Goal: Task Accomplishment & Management: Manage account settings

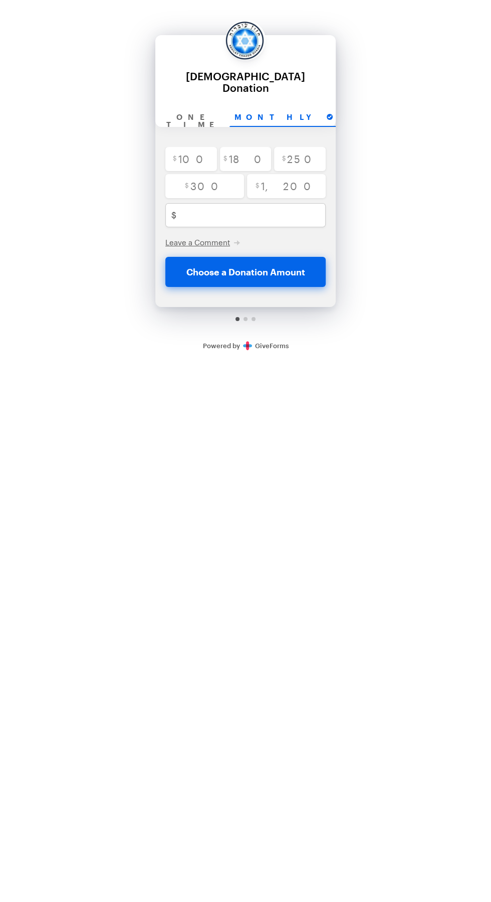
click at [266, 341] on link "Secure Donations Powered by GiveForms" at bounding box center [246, 345] width 86 height 8
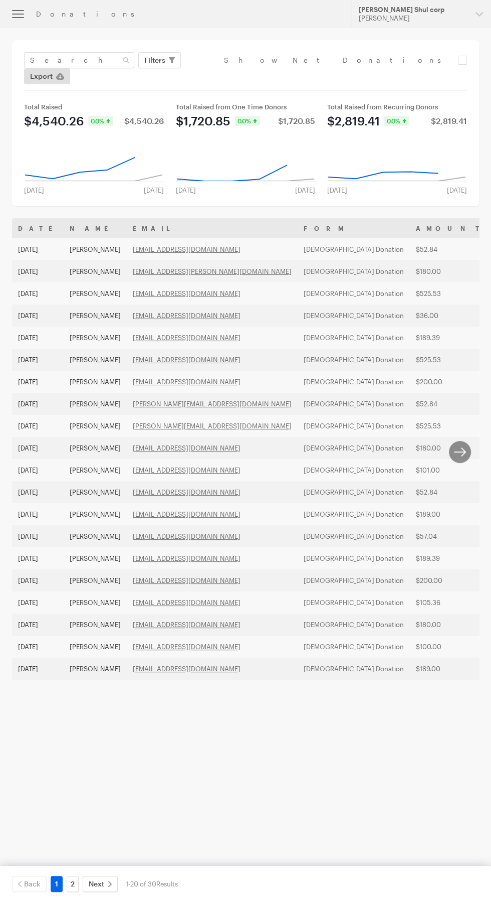
click at [18, 15] on icon "button" at bounding box center [18, 14] width 12 height 1
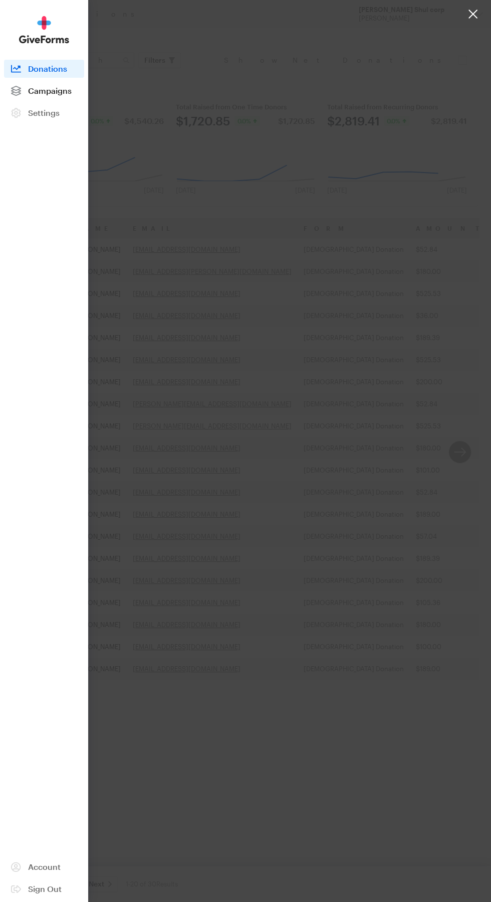
click at [55, 91] on span "Campaigns" at bounding box center [50, 91] width 44 height 10
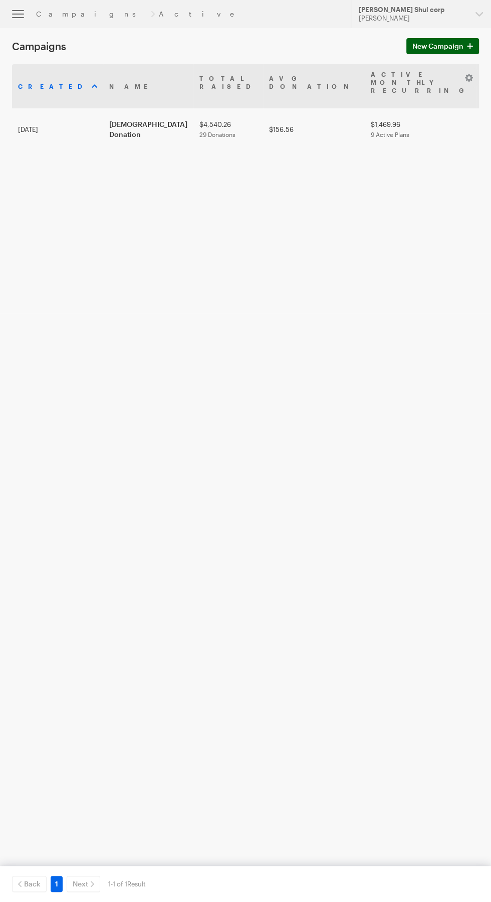
click at [452, 46] on span "New Campaign" at bounding box center [438, 46] width 51 height 12
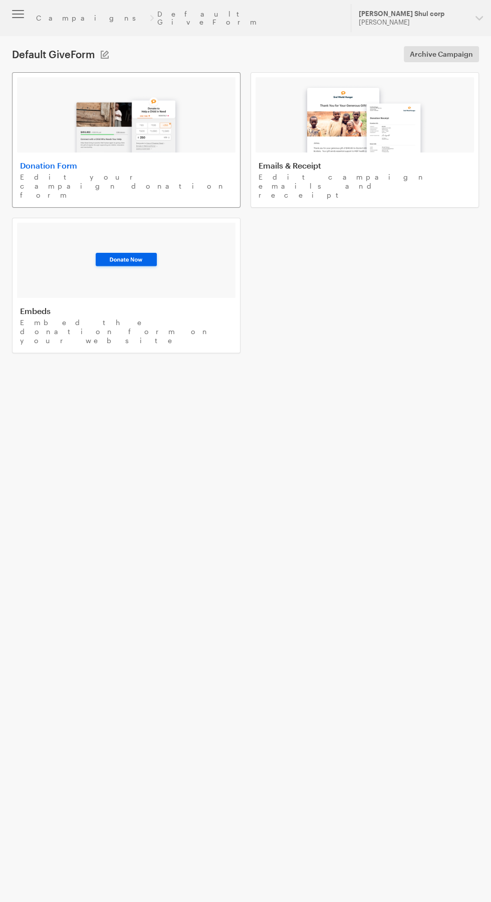
click at [119, 124] on img at bounding box center [126, 120] width 117 height 64
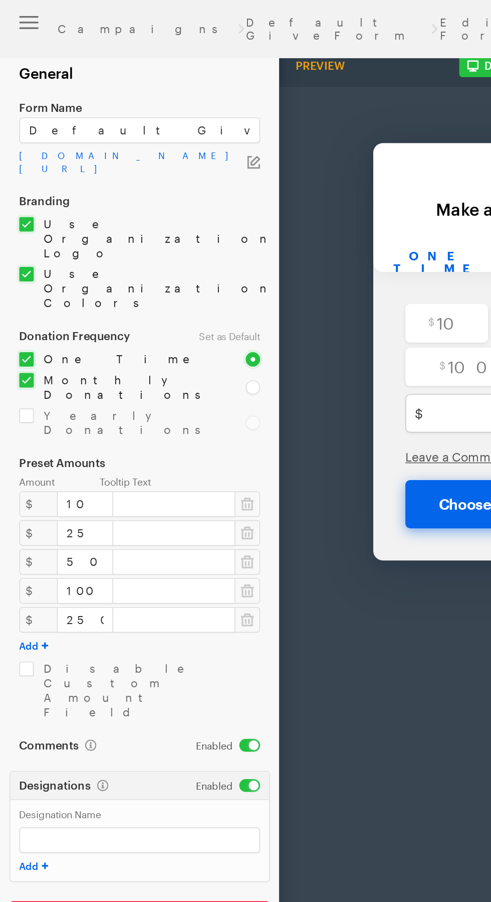
click at [16, 233] on input "checkbox" at bounding box center [76, 242] width 129 height 18
checkbox input "false"
click at [48, 306] on input "10" at bounding box center [53, 314] width 35 height 16
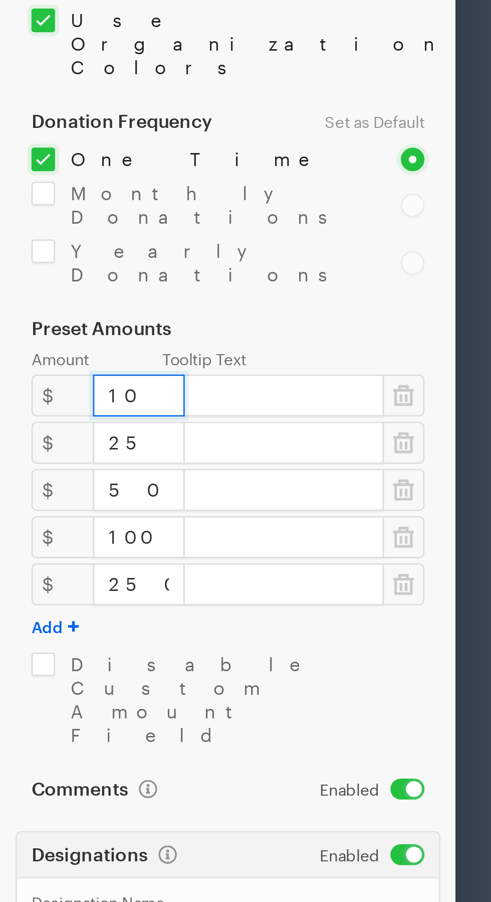
type input "1"
type input "7"
click at [156, 327] on icon "button" at bounding box center [154, 332] width 8 height 10
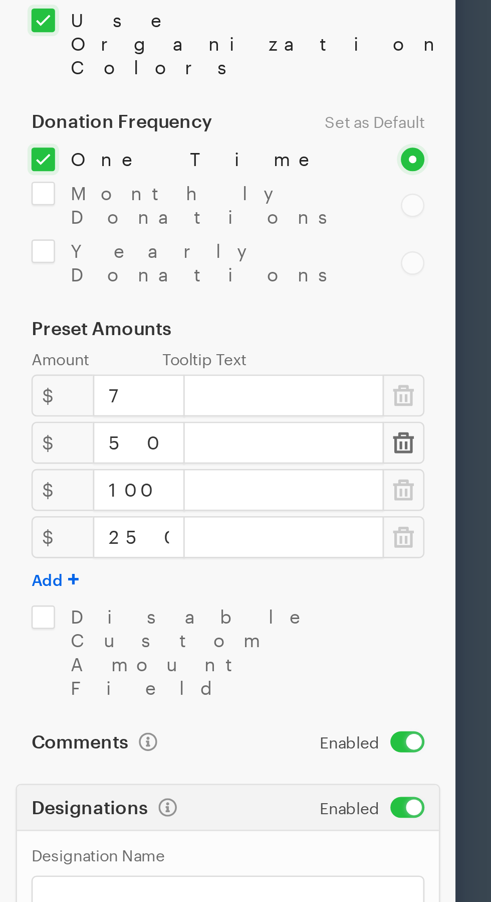
click at [157, 328] on icon "button" at bounding box center [154, 332] width 8 height 8
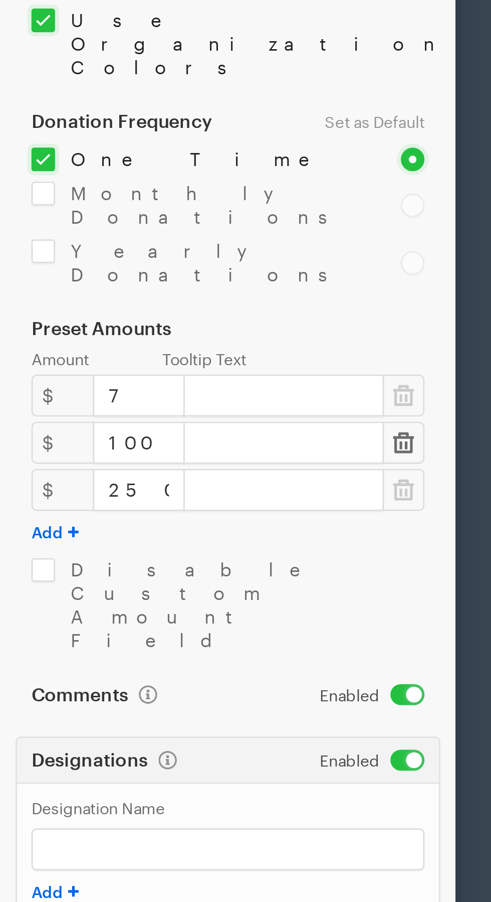
click at [151, 327] on icon "button" at bounding box center [154, 332] width 8 height 10
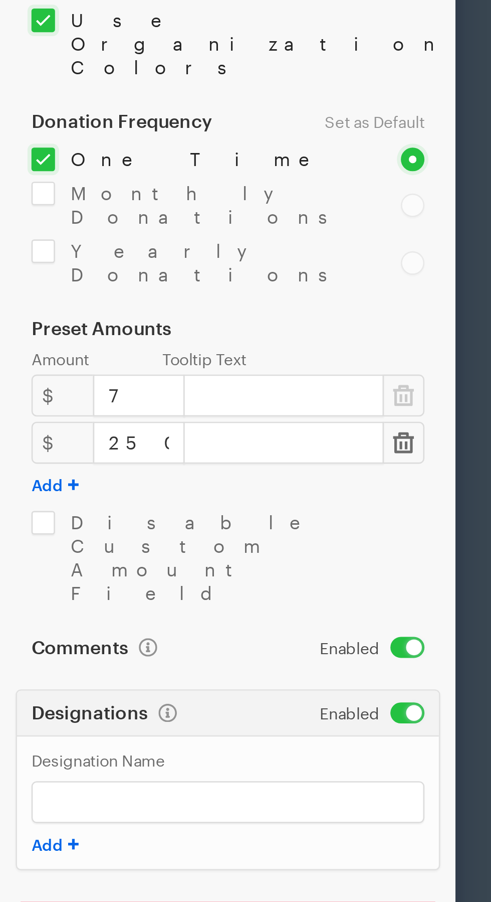
click at [153, 328] on icon "button" at bounding box center [154, 332] width 8 height 8
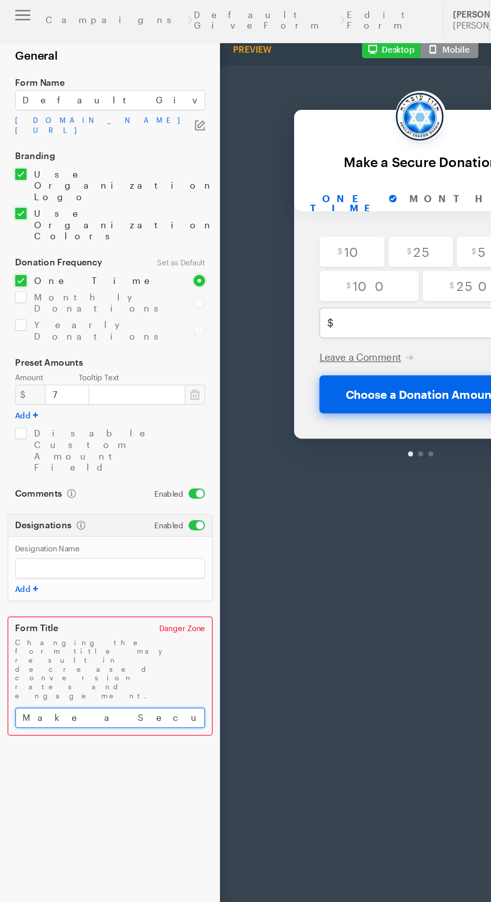
click at [123, 562] on input "Make a Secure Donation" at bounding box center [87, 570] width 150 height 16
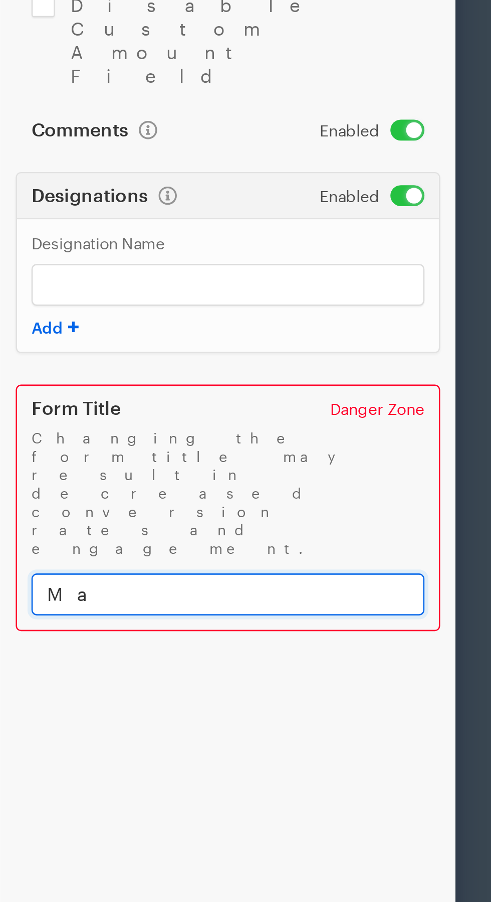
type input "M"
click at [70, 562] on input "Kaparot" at bounding box center [87, 570] width 150 height 16
type input "Kaparot 5786"
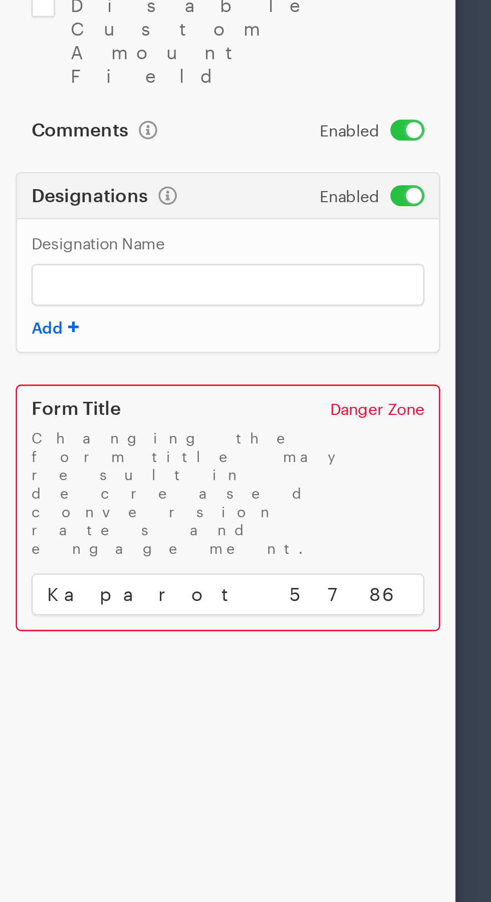
click at [43, 484] on form "Campaigns Default GiveForm Edit Form General Form Name Default GiveForm [DOMAIN…" at bounding box center [87, 453] width 175 height 906
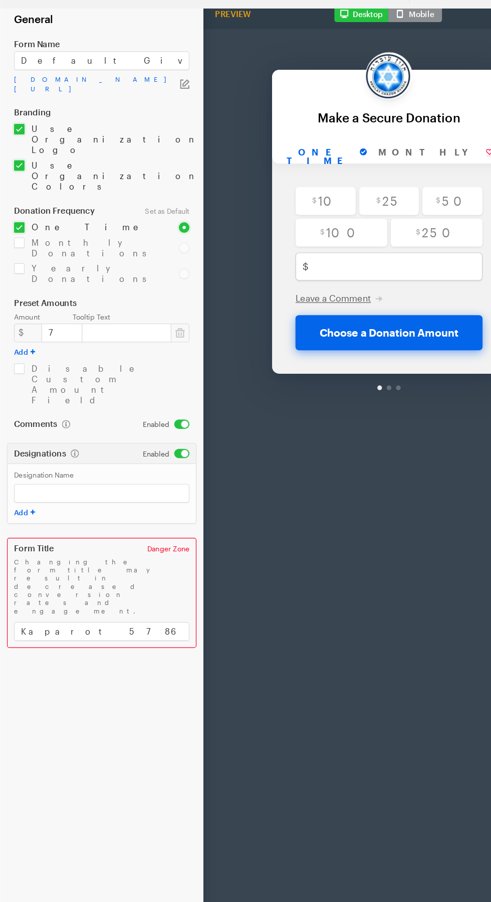
click at [83, 562] on form "Campaigns Default GiveForm Edit Form General Form Name Default GiveForm [DOMAIN…" at bounding box center [87, 453] width 175 height 906
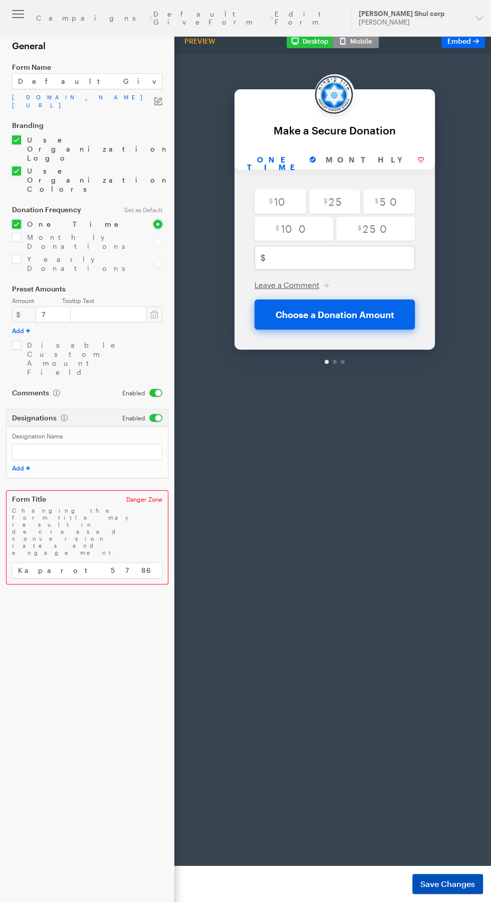
click at [444, 885] on span "Save Changes" at bounding box center [448, 884] width 55 height 12
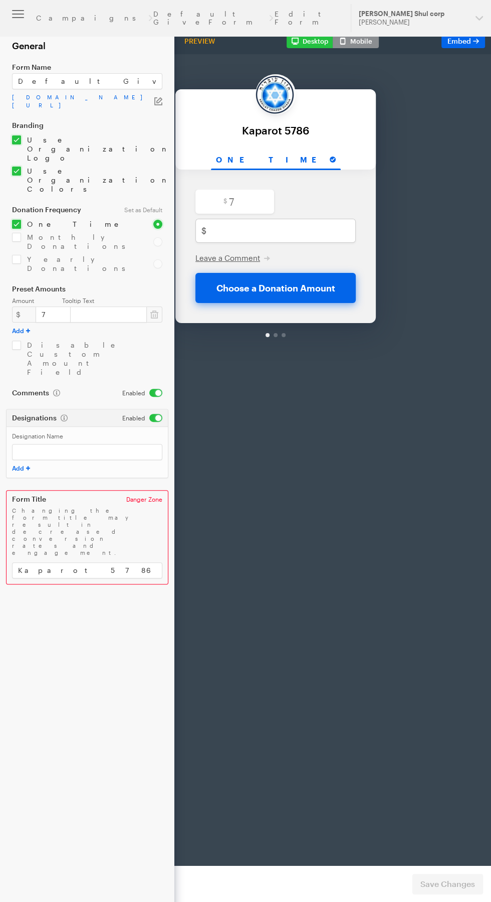
scroll to position [0, 152]
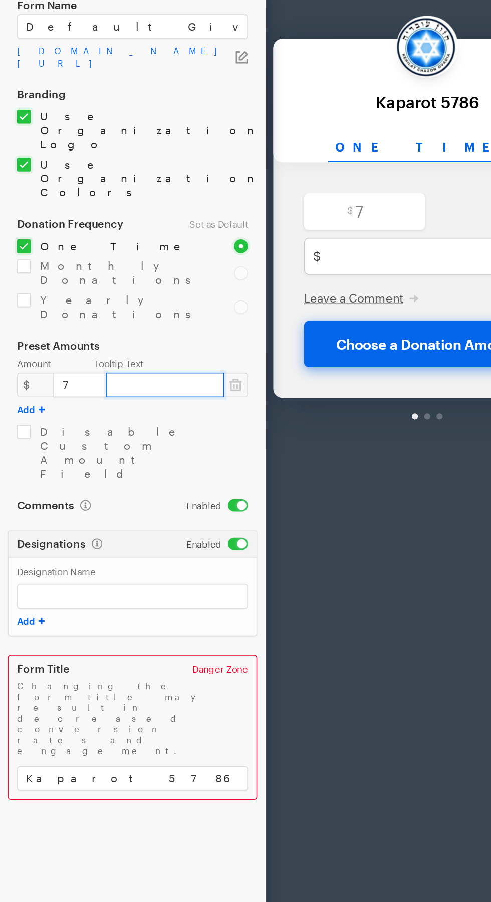
click at [103, 306] on input "text" at bounding box center [108, 314] width 77 height 16
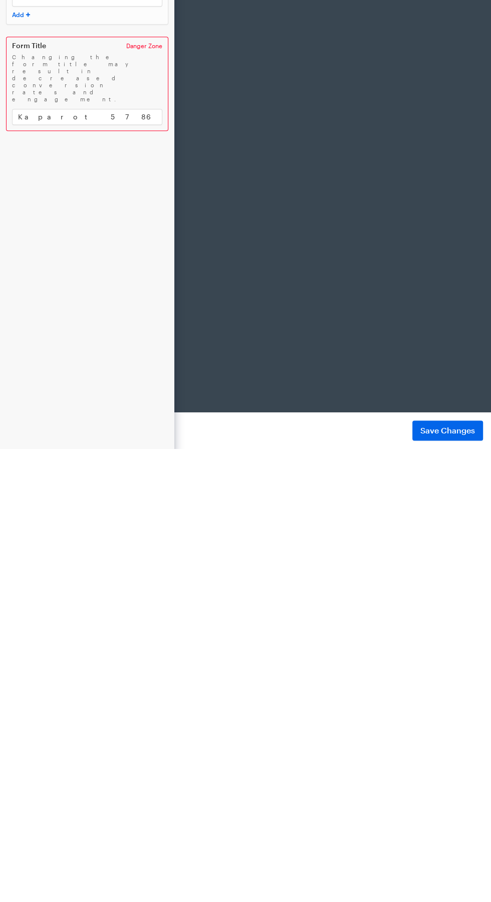
scroll to position [71, 0]
type input "Per person"
click at [454, 884] on span "Save Changes" at bounding box center [448, 884] width 55 height 12
